Goal: Task Accomplishment & Management: Use online tool/utility

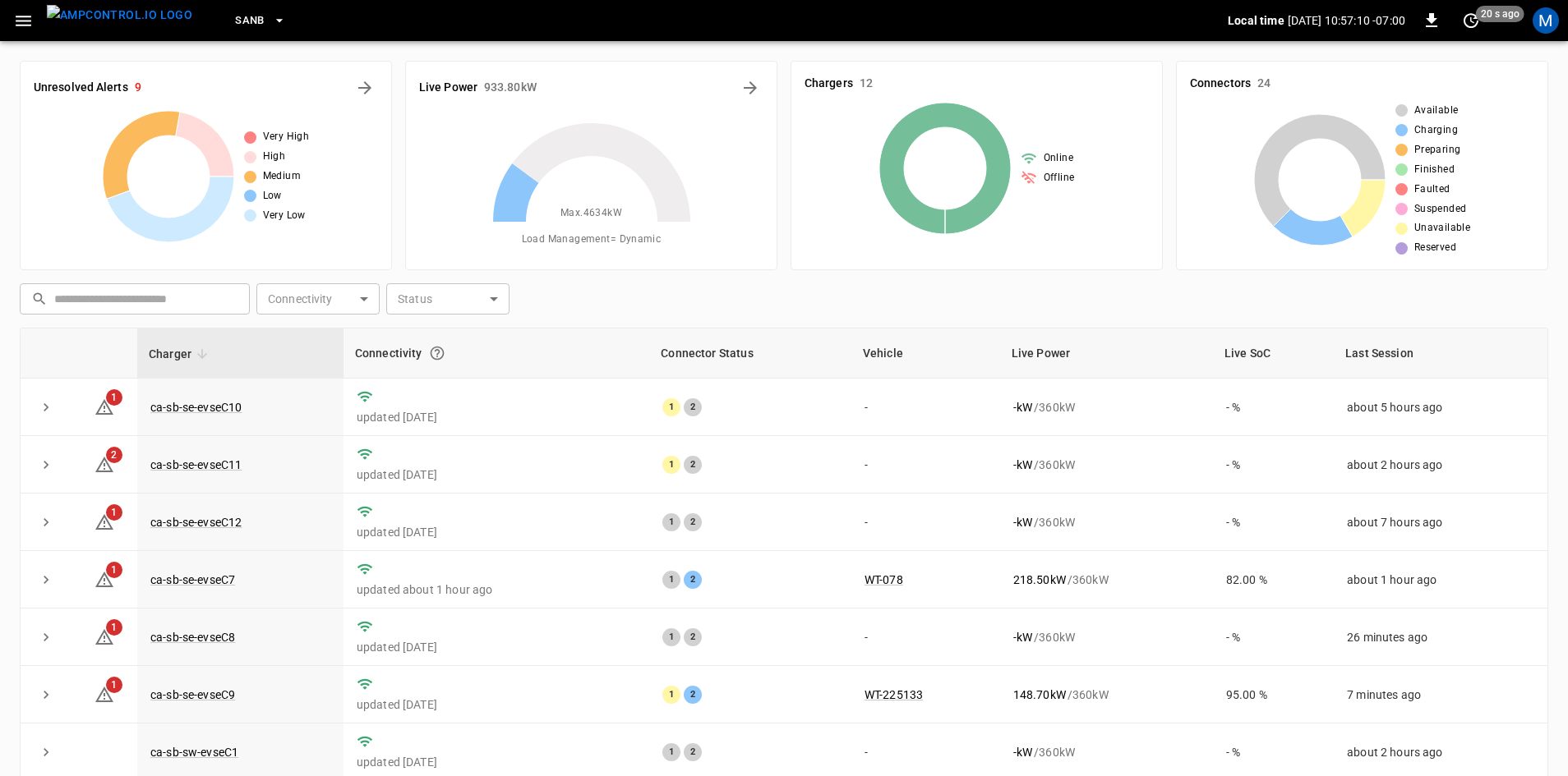
click at [26, 20] on icon "button" at bounding box center [24, 21] width 16 height 11
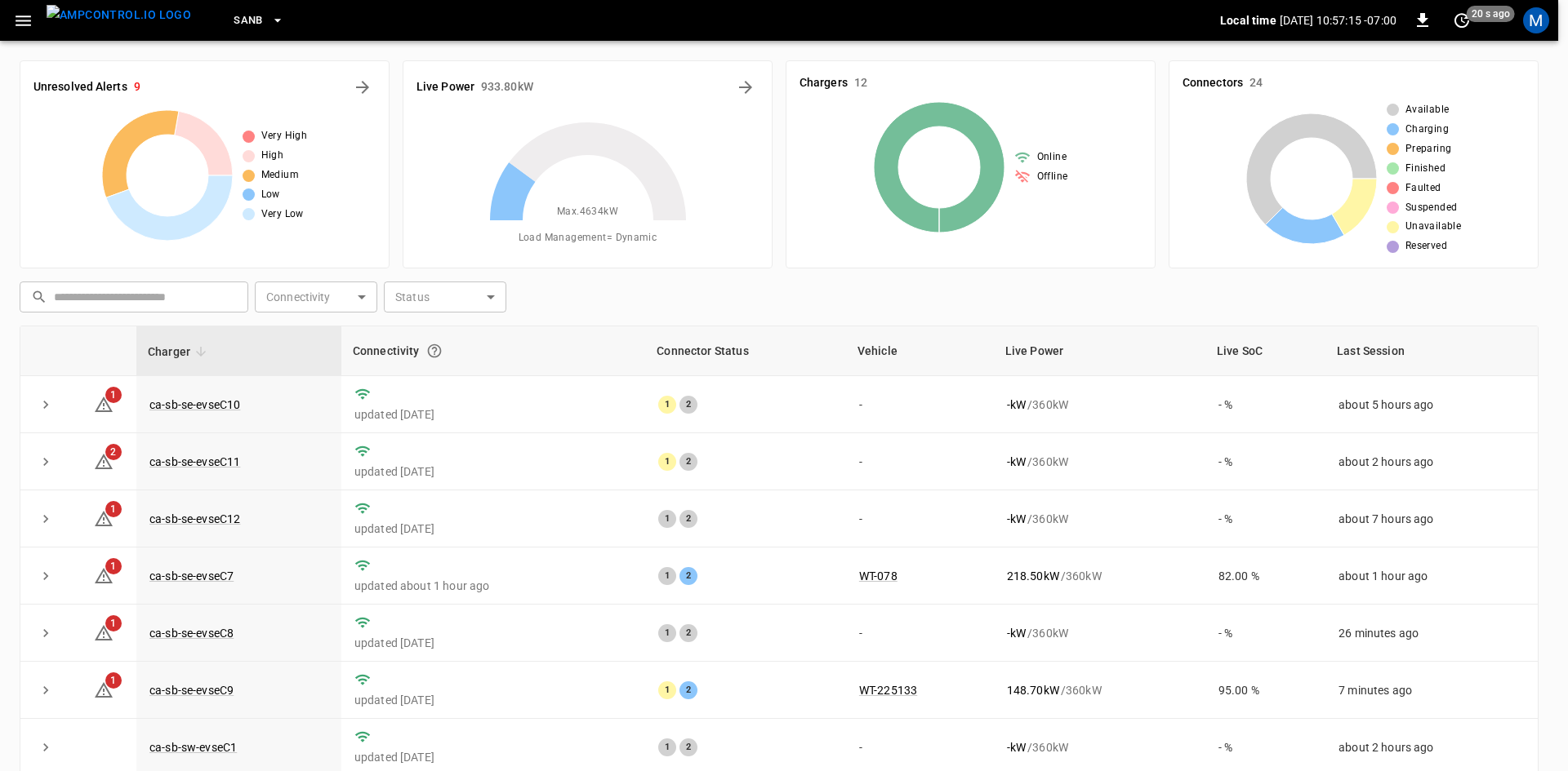
click at [602, 309] on div at bounding box center [784, 385] width 1568 height 771
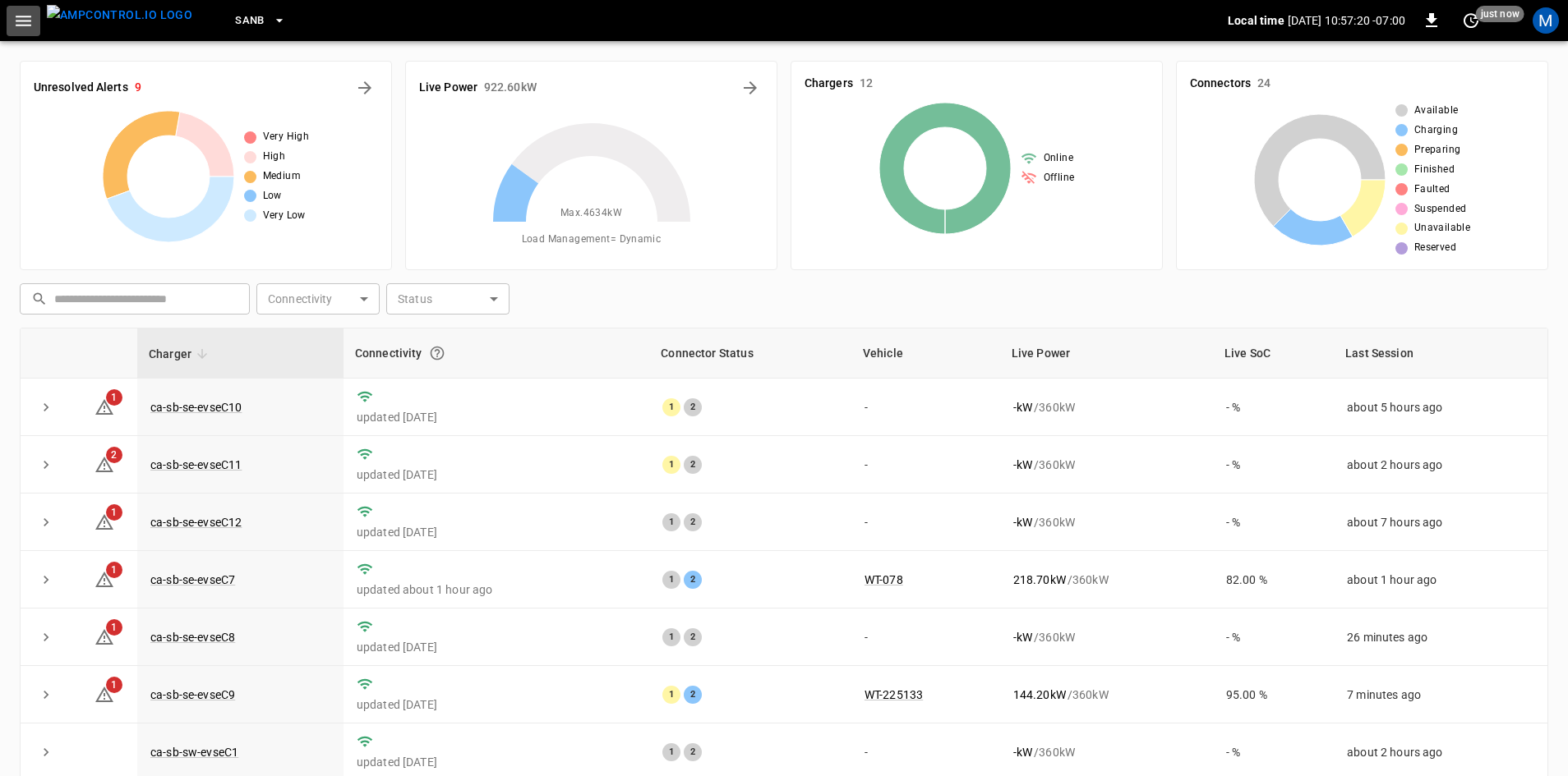
click at [13, 22] on button "button" at bounding box center [23, 21] width 34 height 30
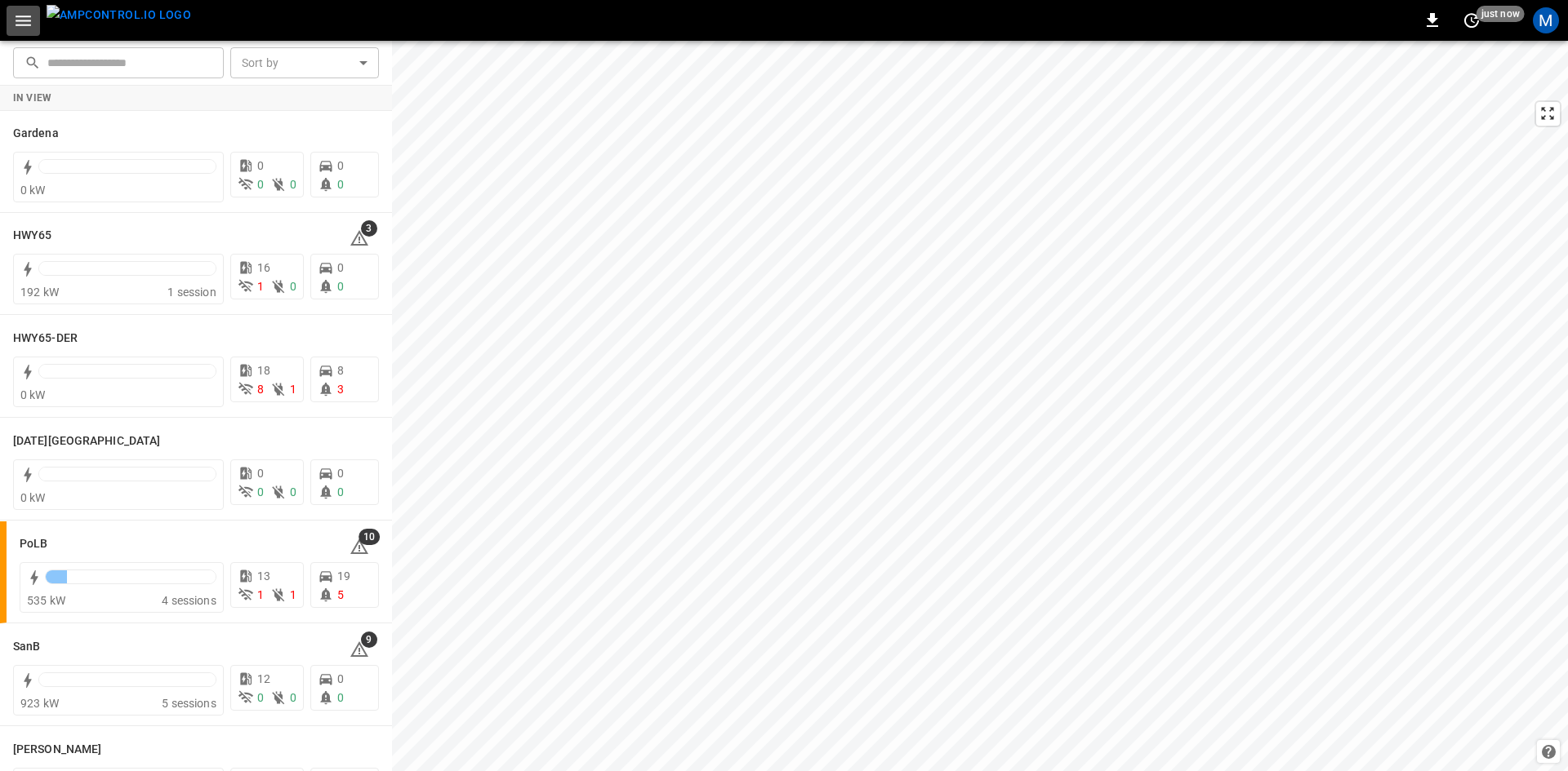
drag, startPoint x: 16, startPoint y: 6, endPoint x: 83, endPoint y: 30, distance: 71.2
click at [18, 6] on button "button" at bounding box center [23, 21] width 33 height 30
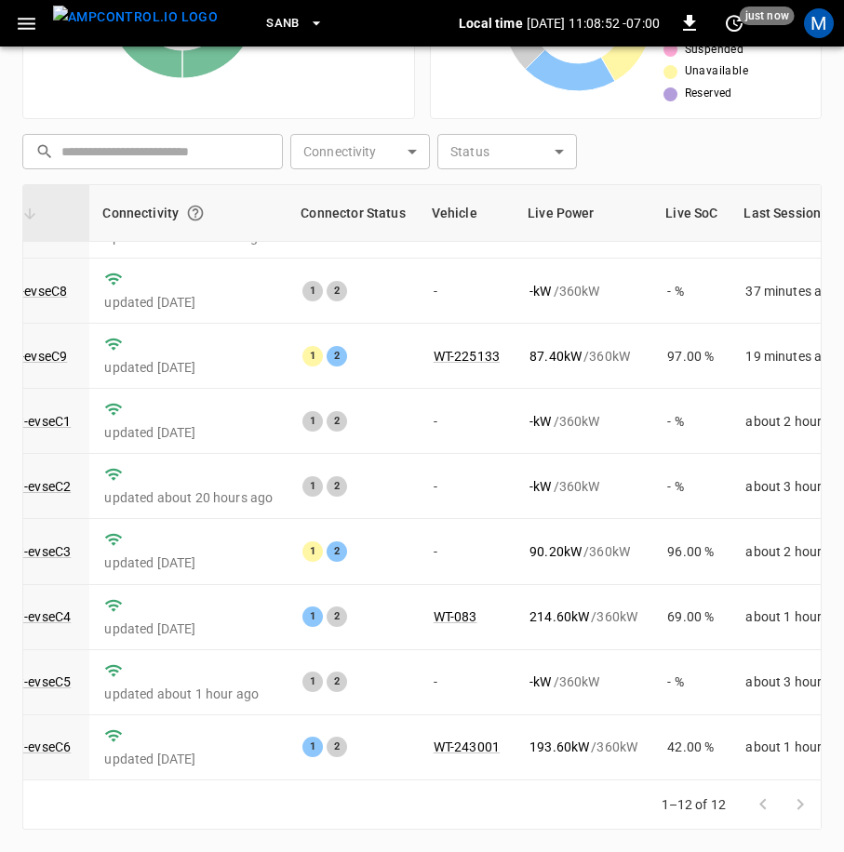
scroll to position [266, 189]
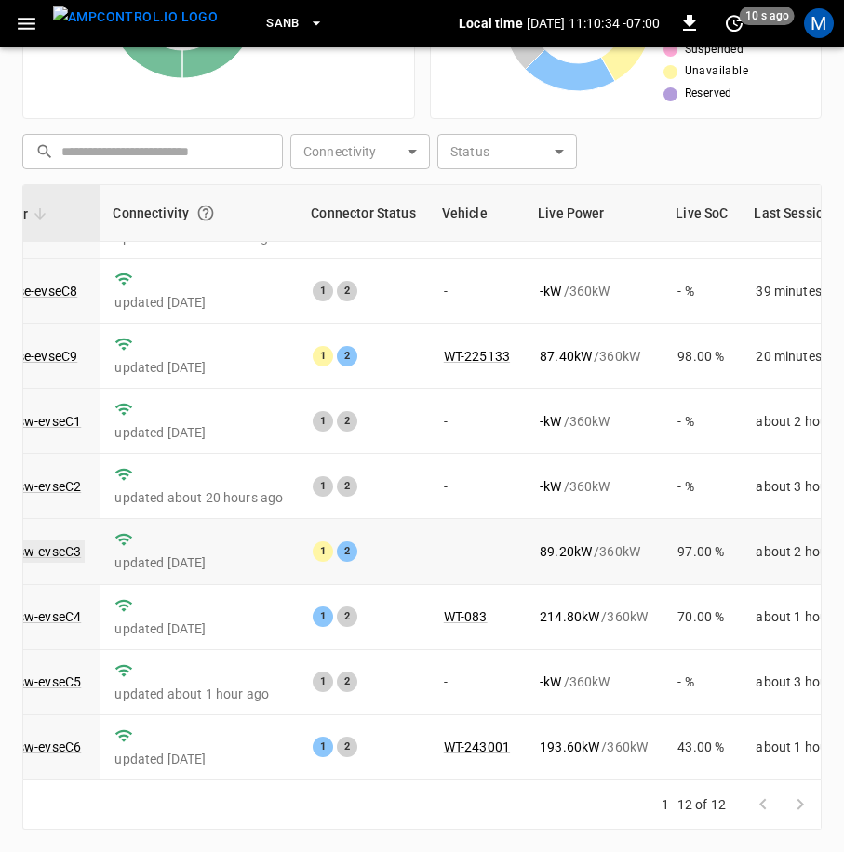
click at [74, 541] on link "ca-sb-sw-evseC3" at bounding box center [31, 552] width 107 height 22
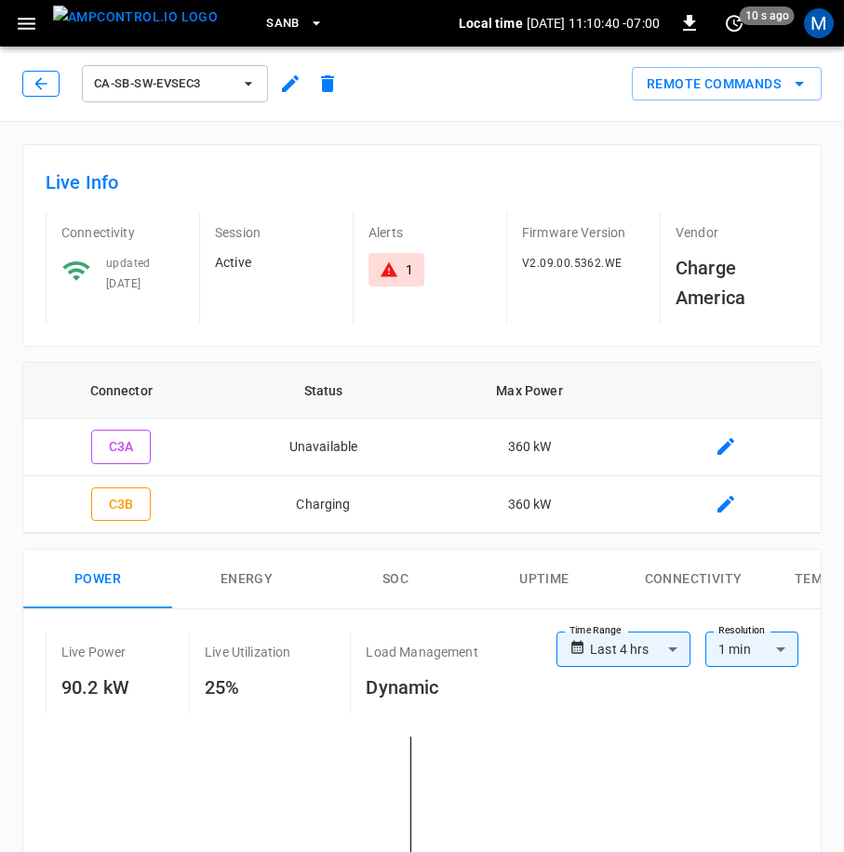
click at [38, 78] on icon "button" at bounding box center [41, 83] width 19 height 19
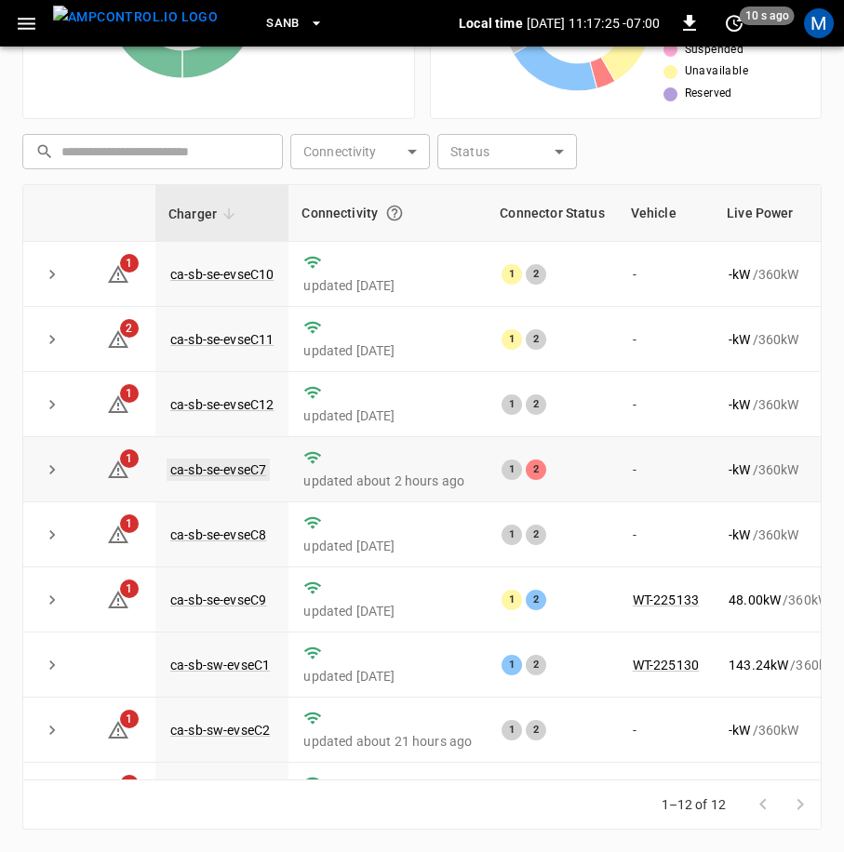
click at [258, 468] on link "ca-sb-se-evseC7" at bounding box center [218, 470] width 103 height 22
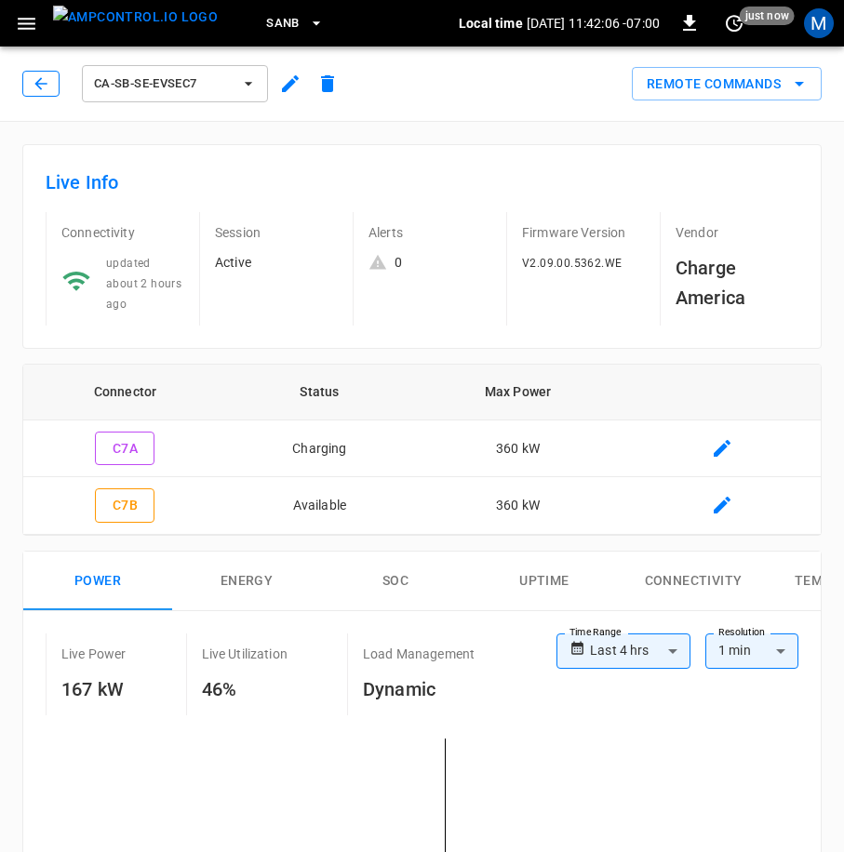
click at [38, 81] on icon "button" at bounding box center [40, 83] width 12 height 12
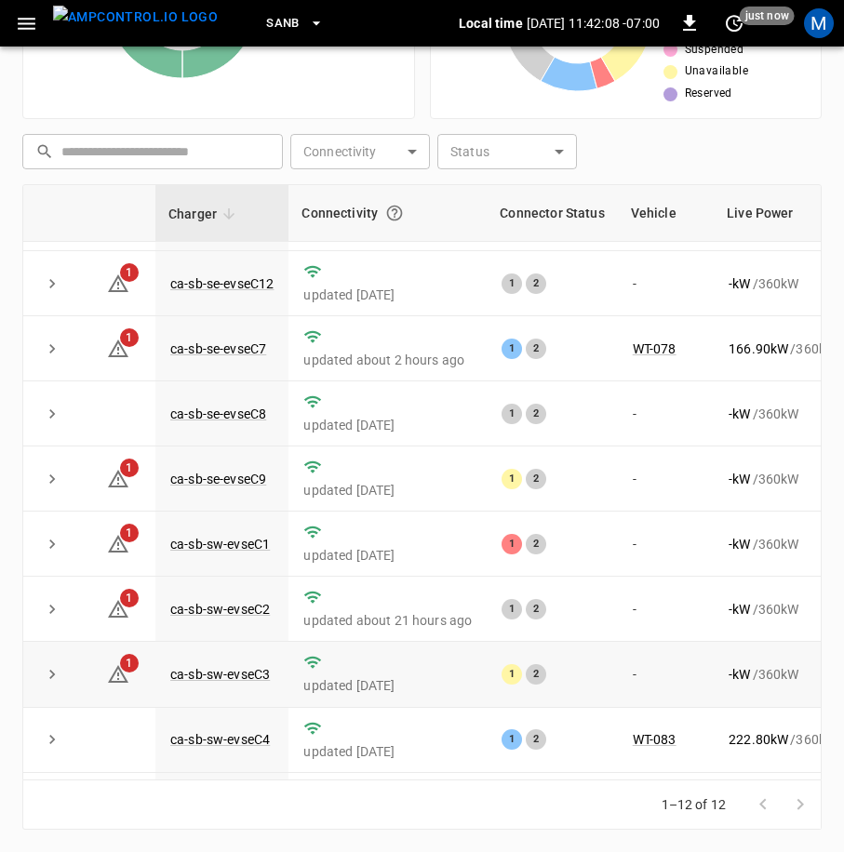
scroll to position [266, 0]
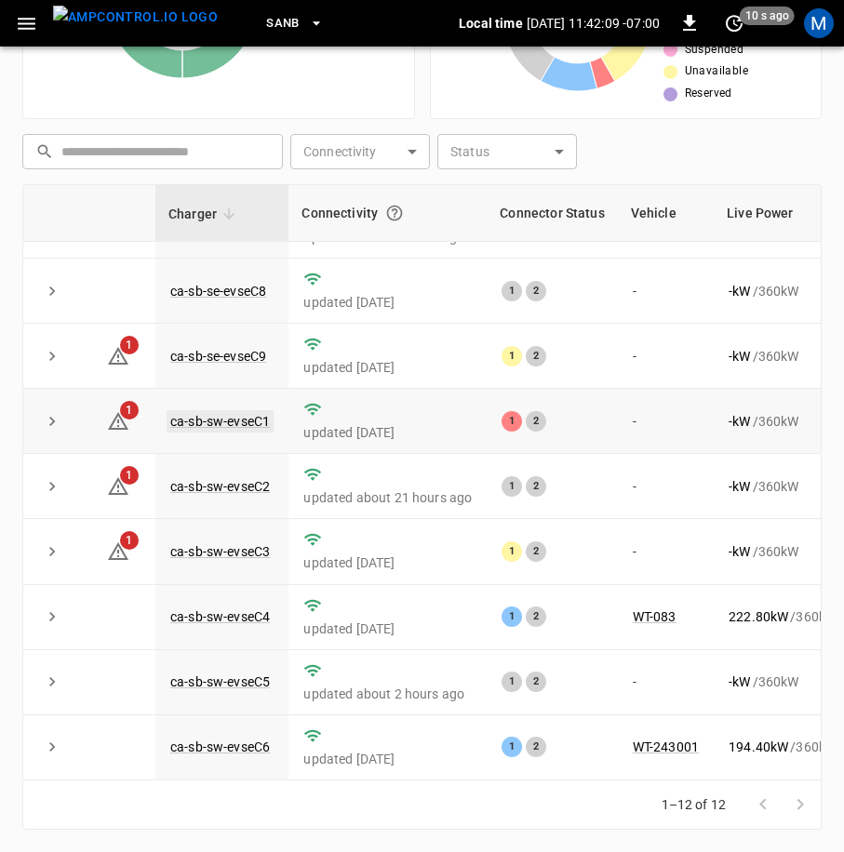
click at [220, 410] on link "ca-sb-sw-evseC1" at bounding box center [220, 421] width 107 height 22
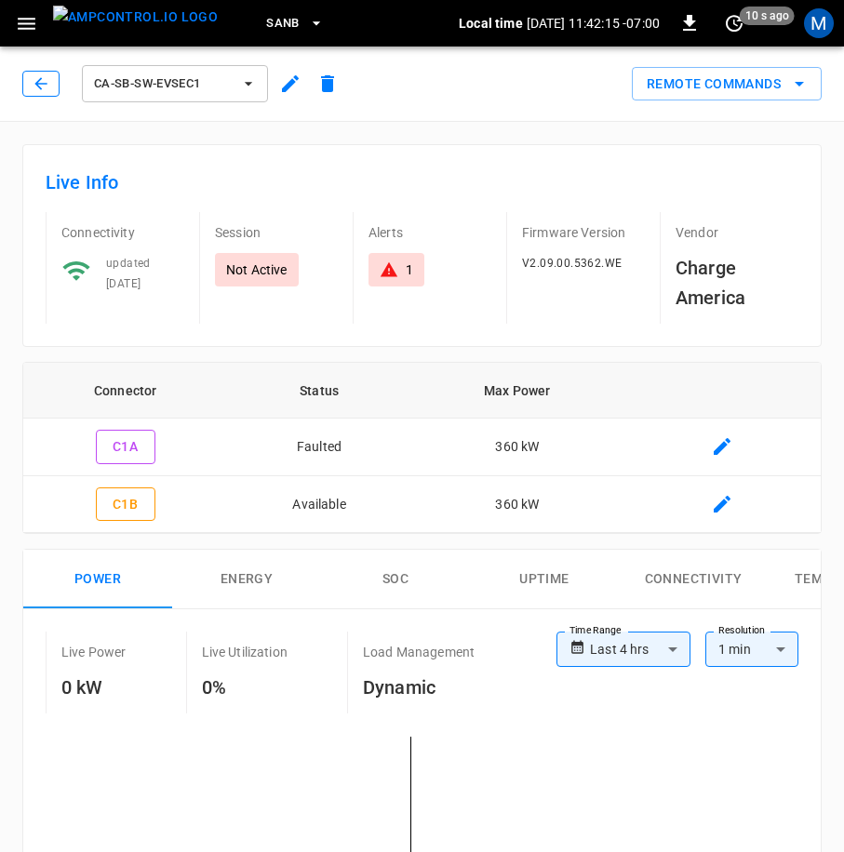
click at [42, 75] on icon "button" at bounding box center [41, 83] width 19 height 19
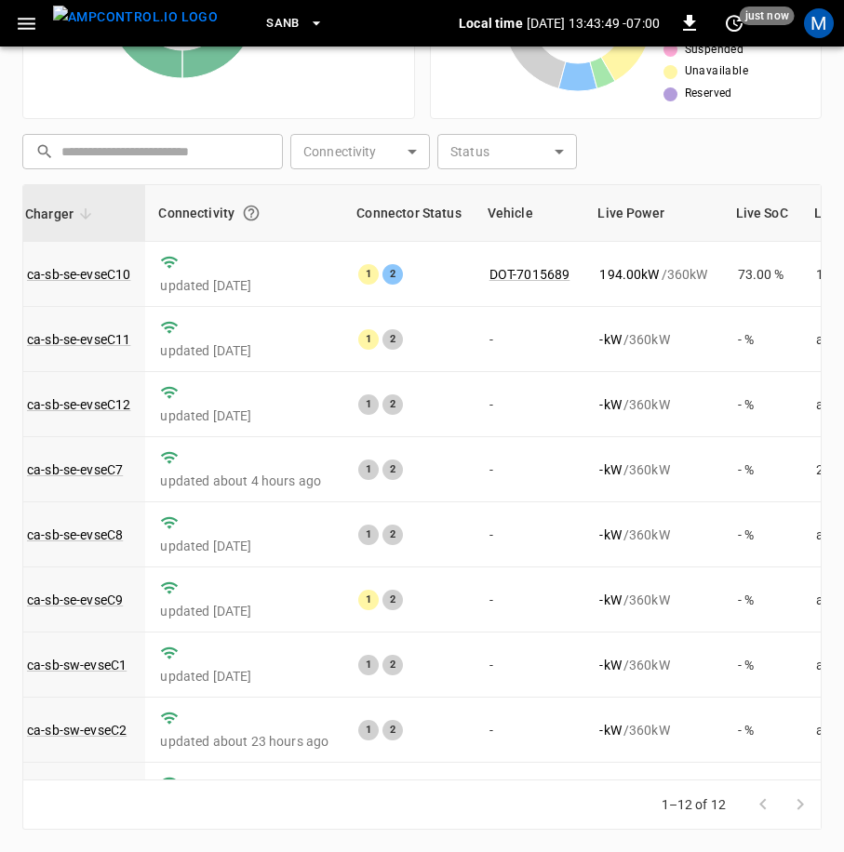
scroll to position [266, 143]
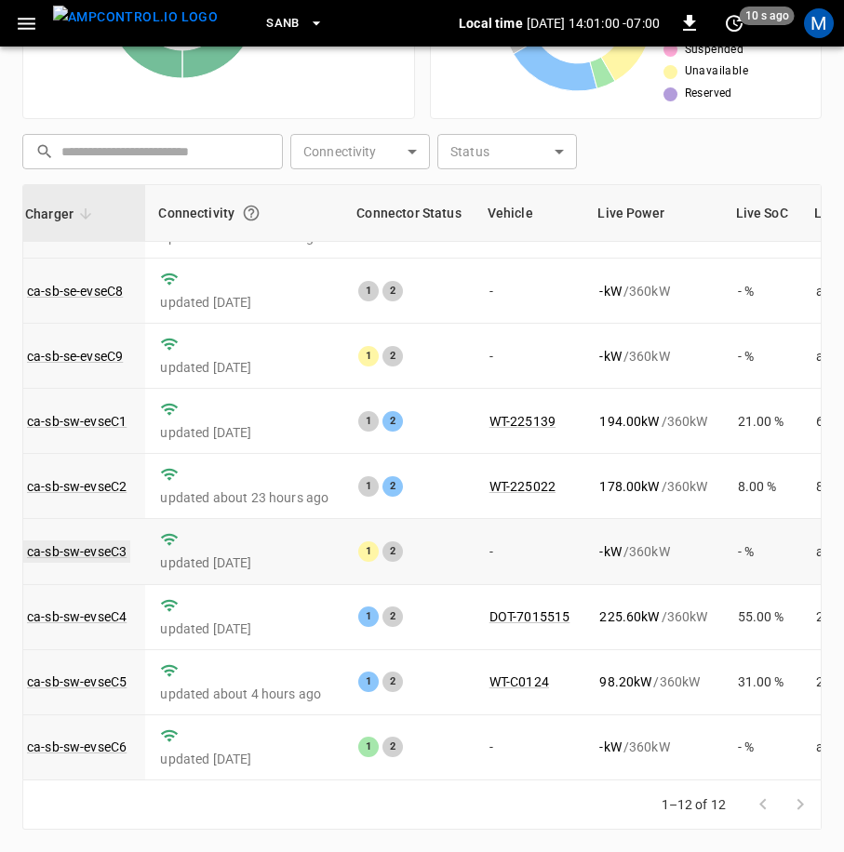
click at [81, 541] on link "ca-sb-sw-evseC3" at bounding box center [76, 552] width 107 height 22
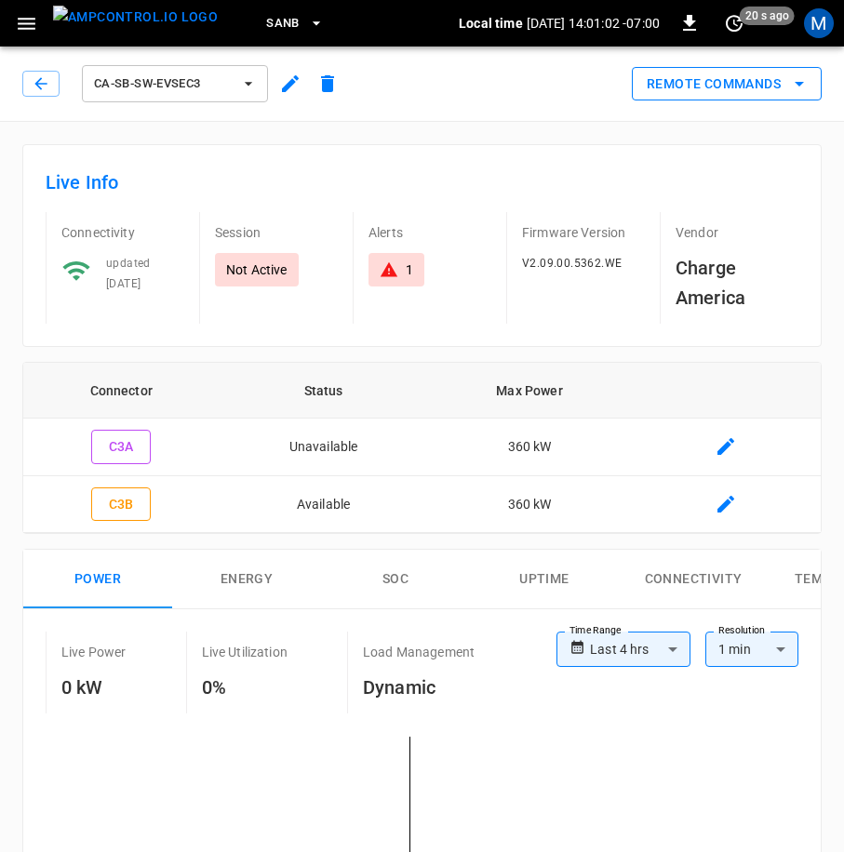
click at [772, 93] on button "Remote Commands" at bounding box center [727, 84] width 190 height 34
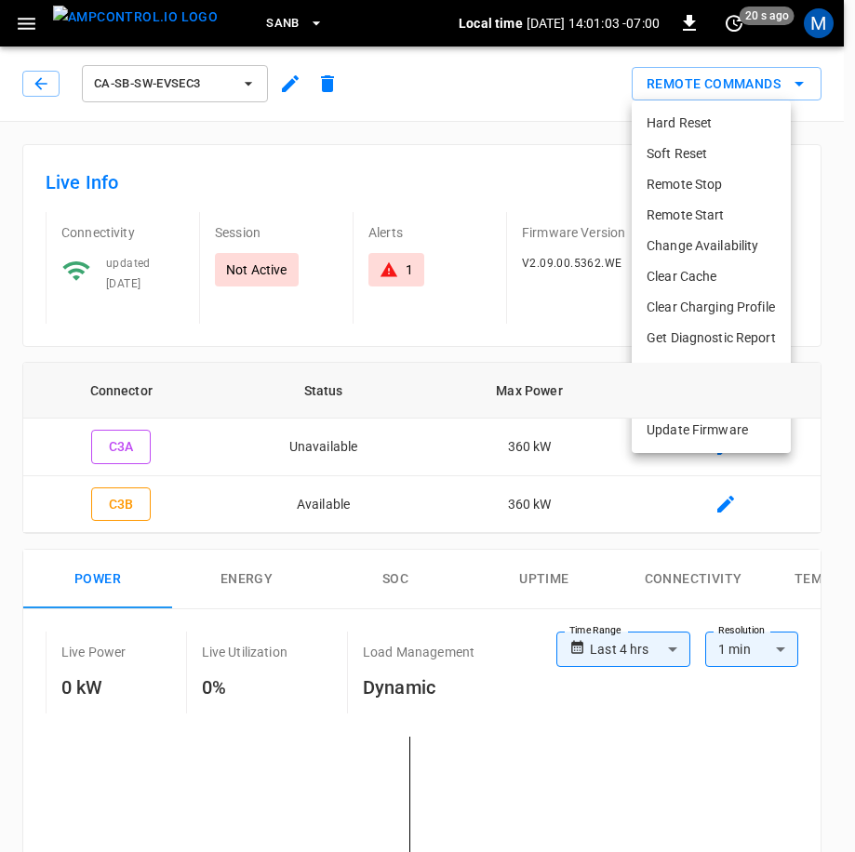
click at [725, 123] on li "Hard Reset" at bounding box center [711, 123] width 159 height 31
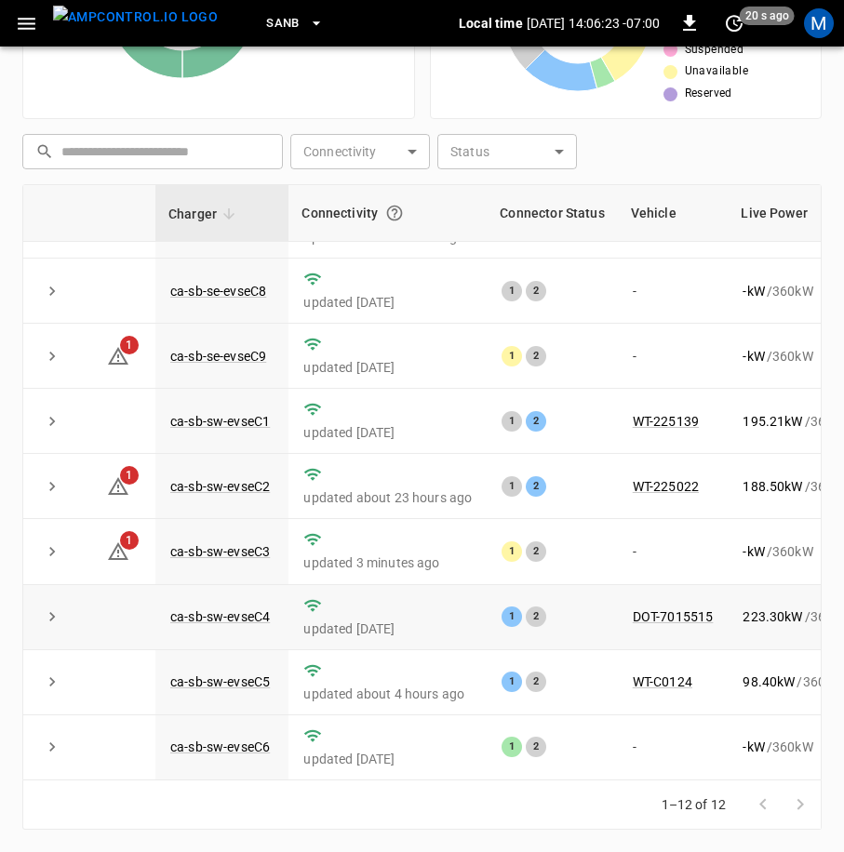
scroll to position [266, 0]
drag, startPoint x: 518, startPoint y: 782, endPoint x: 539, endPoint y: 777, distance: 21.0
click at [539, 781] on div "1–12 of 12" at bounding box center [421, 805] width 799 height 49
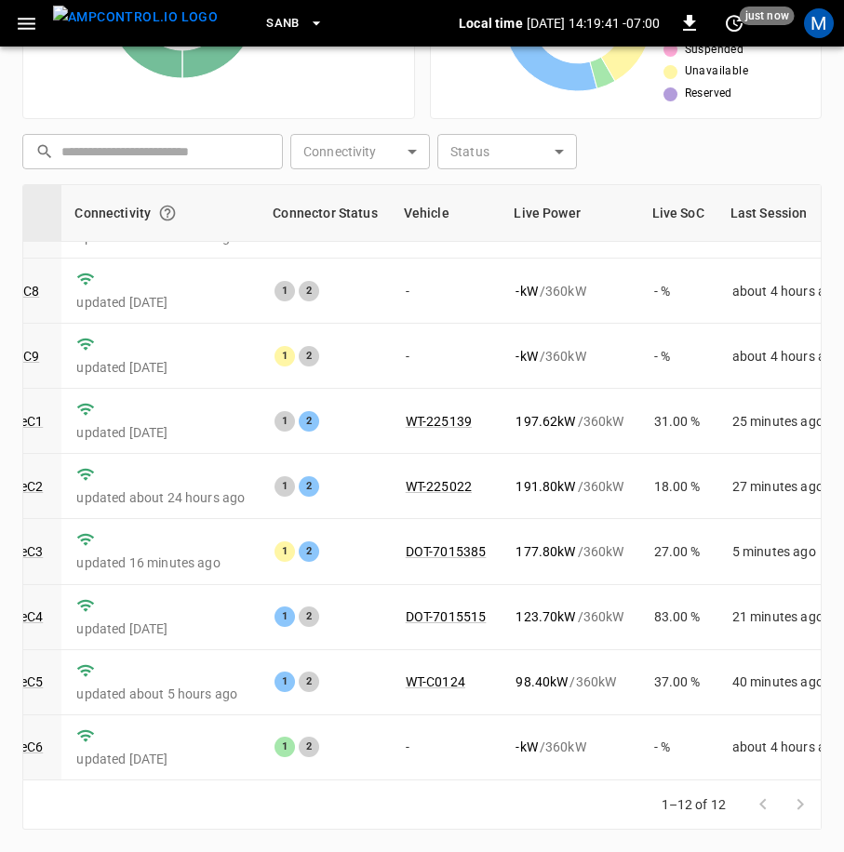
scroll to position [266, 225]
drag, startPoint x: 560, startPoint y: 810, endPoint x: 826, endPoint y: 812, distance: 266.2
click at [738, 812] on div "1–12 of 12" at bounding box center [421, 805] width 799 height 49
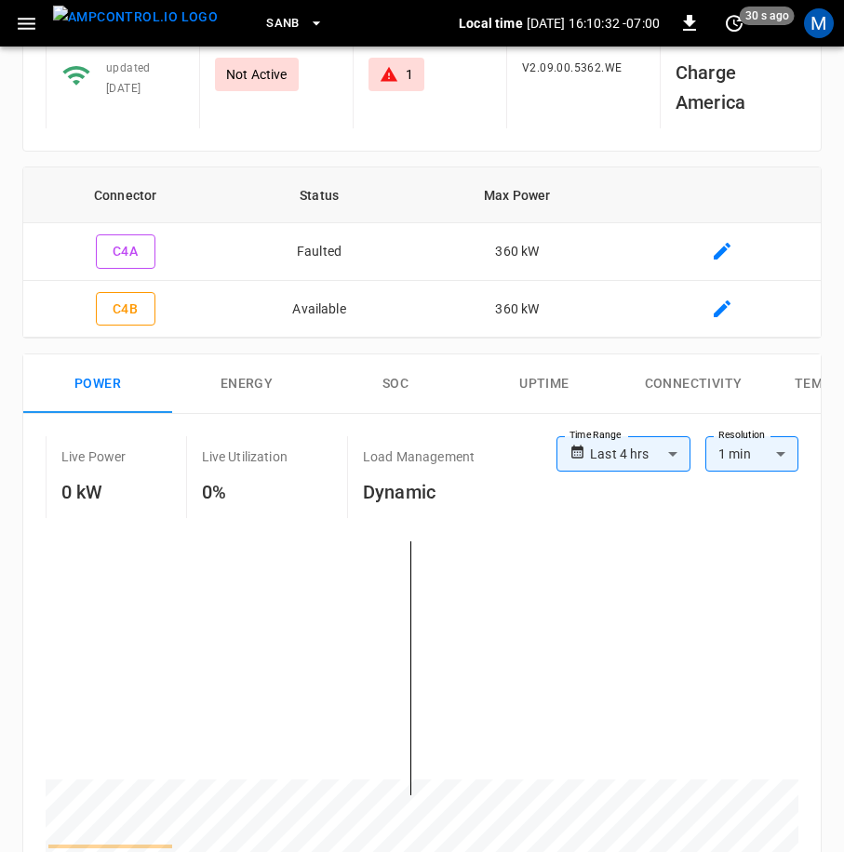
scroll to position [31, 0]
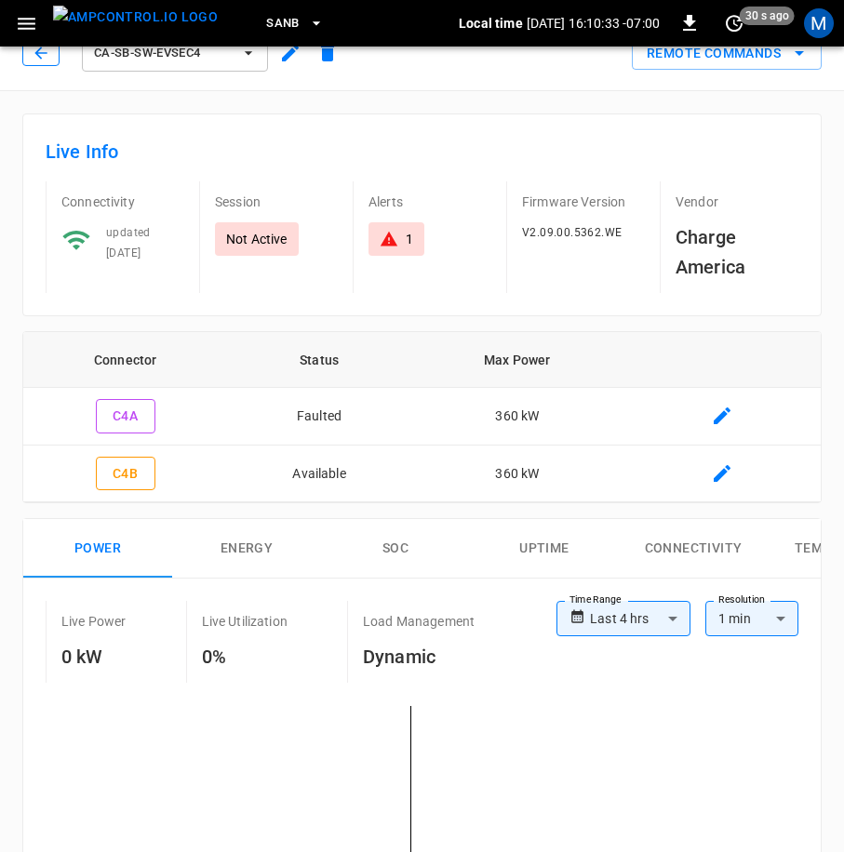
click at [41, 47] on icon "button" at bounding box center [41, 53] width 19 height 19
